Goal: Task Accomplishment & Management: Manage account settings

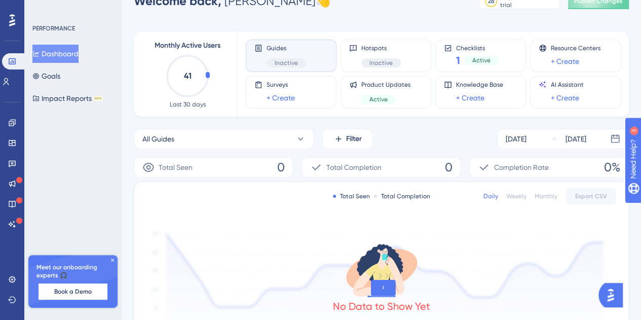
scroll to position [8, 0]
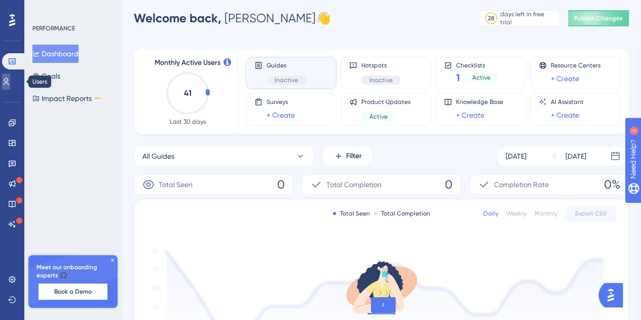
click at [9, 79] on icon at bounding box center [7, 81] width 6 height 7
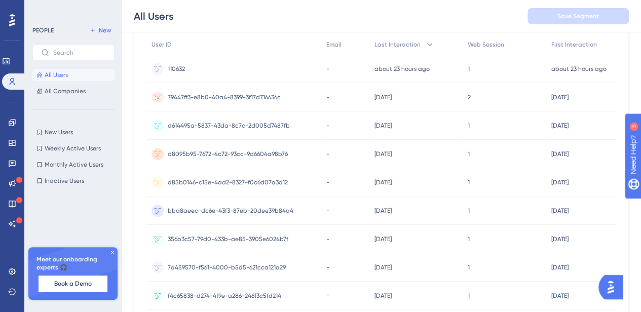
scroll to position [102, 0]
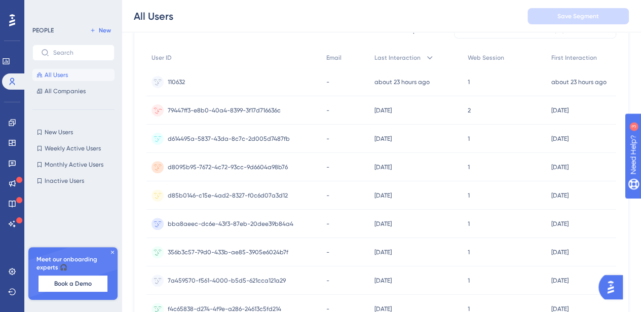
click at [253, 106] on span "79447ff3-e8b0-40a4-8399-3f17d716636c" at bounding box center [224, 110] width 113 height 8
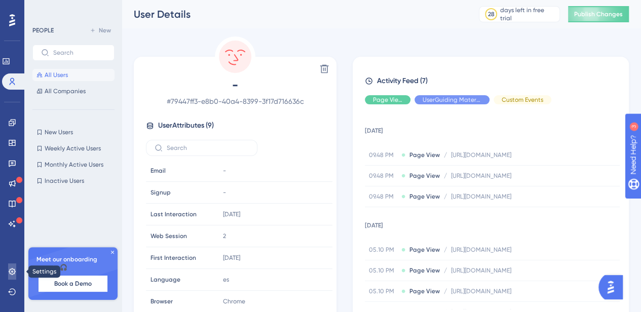
click at [12, 272] on icon at bounding box center [12, 272] width 8 height 8
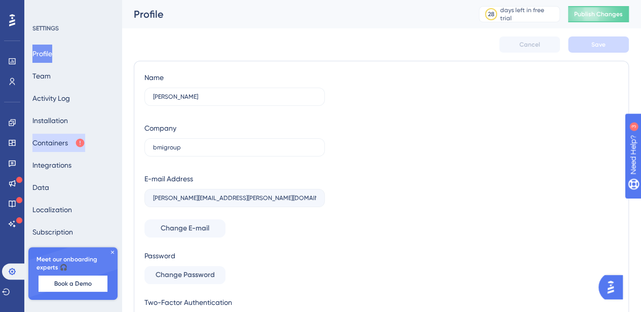
click at [70, 143] on button "Containers" at bounding box center [58, 143] width 53 height 18
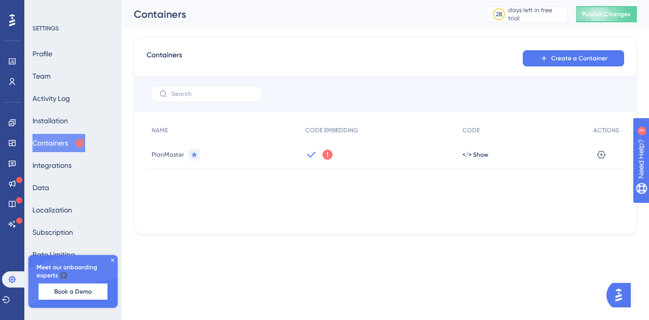
click at [327, 153] on icon at bounding box center [327, 155] width 10 height 10
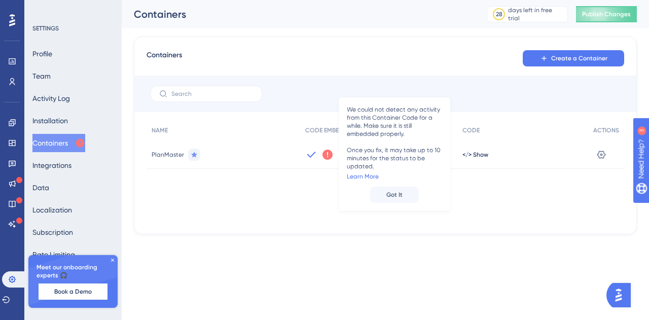
click at [327, 153] on icon at bounding box center [327, 155] width 10 height 10
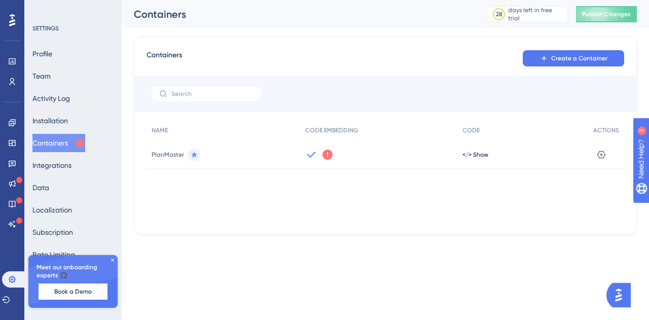
click at [327, 153] on icon at bounding box center [327, 155] width 10 height 10
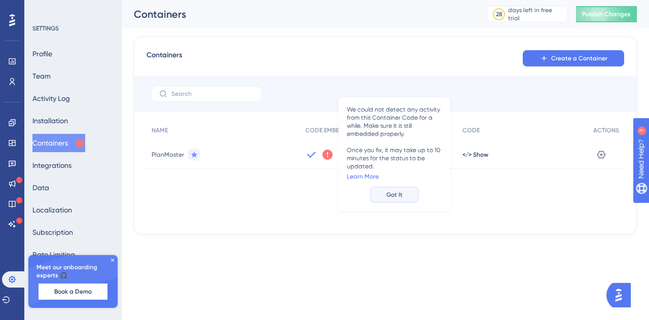
click at [398, 194] on span "Got It" at bounding box center [394, 195] width 16 height 8
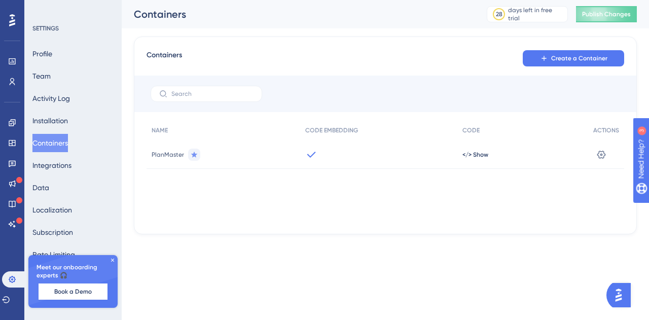
click at [58, 138] on button "Containers" at bounding box center [49, 143] width 35 height 18
click at [9, 58] on icon at bounding box center [12, 61] width 7 height 6
